Goal: Use online tool/utility: Utilize a website feature to perform a specific function

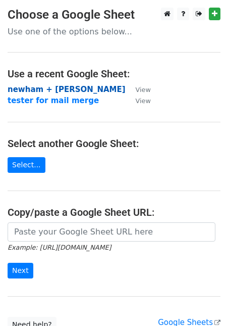
click at [53, 85] on strong "newham + [PERSON_NAME]" at bounding box center [67, 89] width 118 height 9
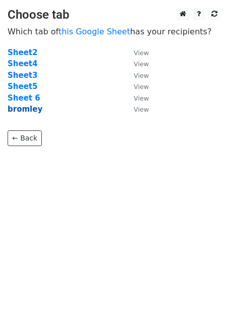
click at [27, 111] on strong "bromley" at bounding box center [25, 109] width 35 height 9
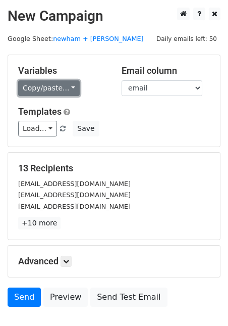
click at [64, 93] on link "Copy/paste..." at bounding box center [49, 88] width 62 height 16
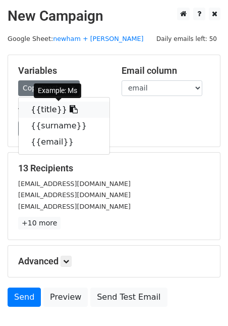
click at [70, 112] on icon at bounding box center [74, 109] width 8 height 8
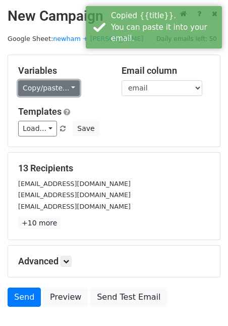
click at [60, 85] on link "Copy/paste..." at bounding box center [49, 88] width 62 height 16
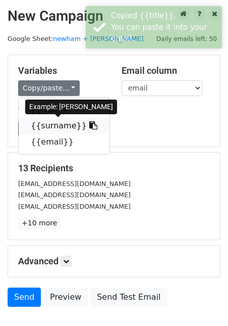
click at [89, 125] on icon at bounding box center [93, 125] width 8 height 8
